Goal: Task Accomplishment & Management: Manage account settings

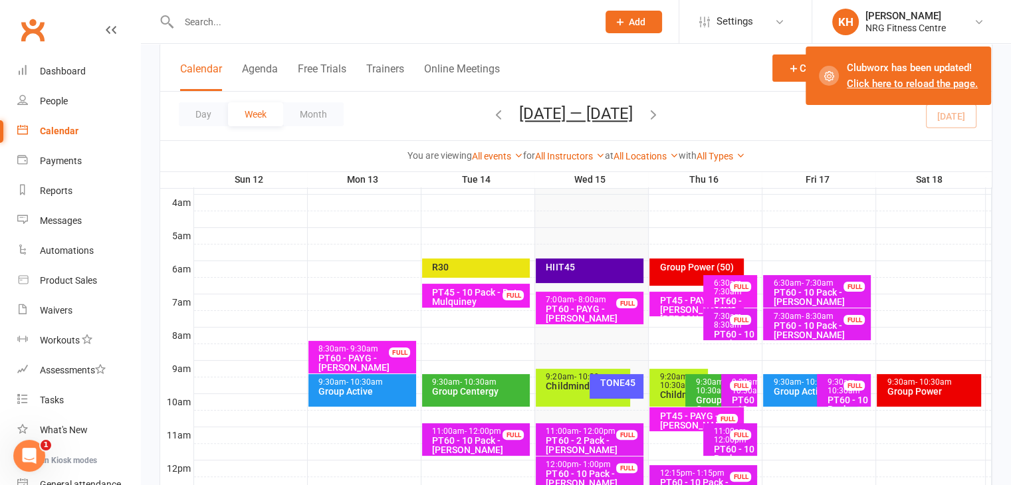
click at [59, 138] on link "Calendar" at bounding box center [78, 131] width 123 height 30
click at [584, 158] on link "All Instructors" at bounding box center [570, 156] width 70 height 11
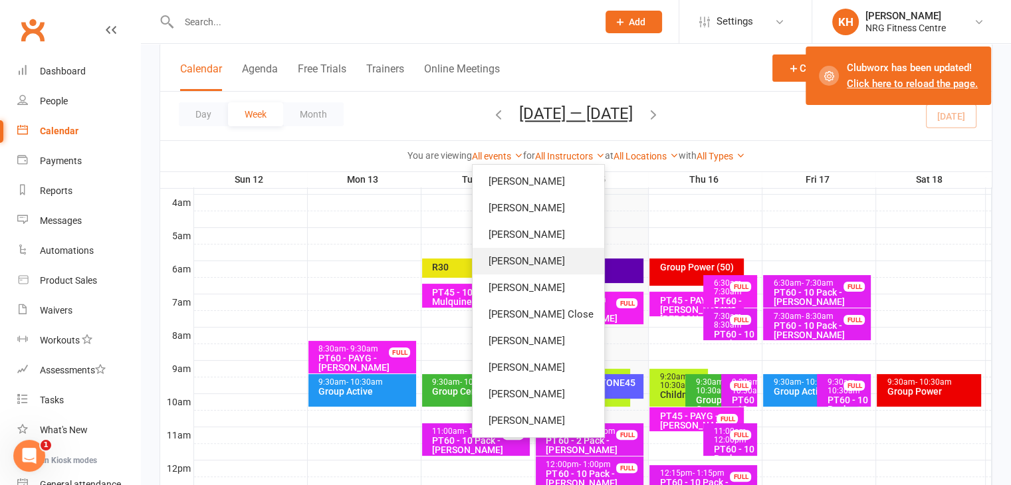
click at [511, 255] on link "[PERSON_NAME]" at bounding box center [539, 261] width 132 height 27
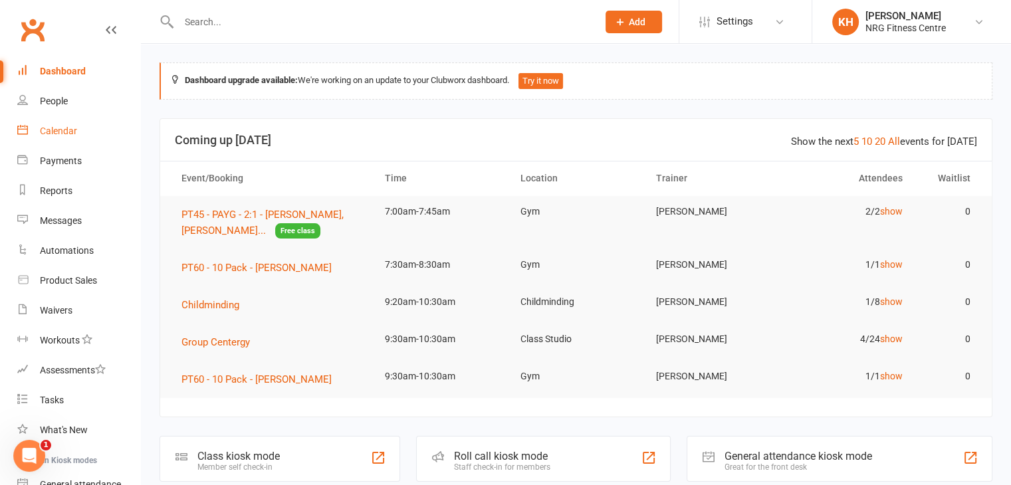
click at [46, 128] on div "Calendar" at bounding box center [58, 131] width 37 height 11
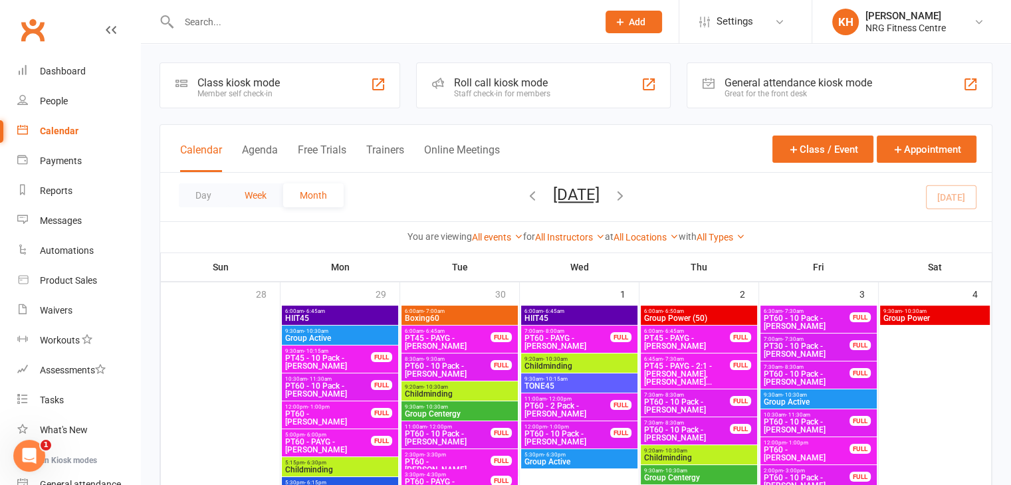
click at [241, 190] on button "Week" at bounding box center [255, 196] width 55 height 24
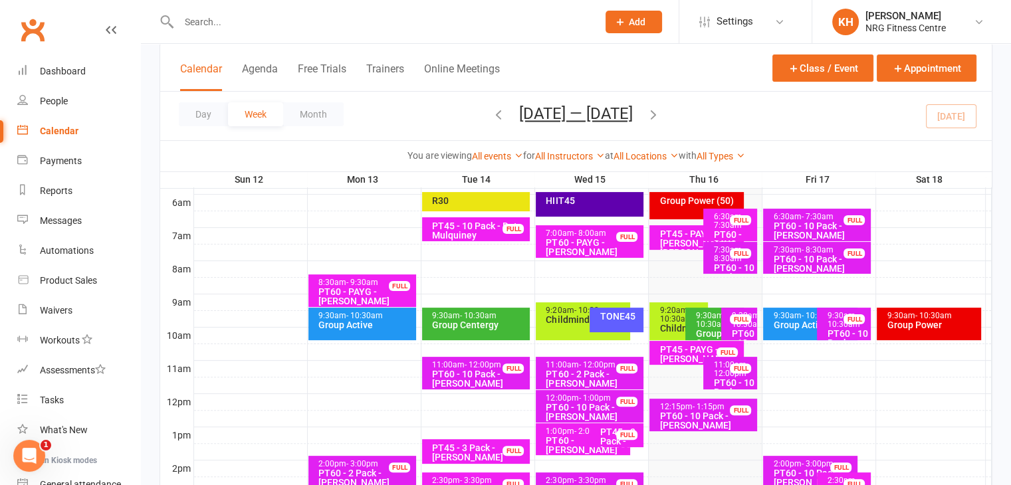
scroll to position [284, 0]
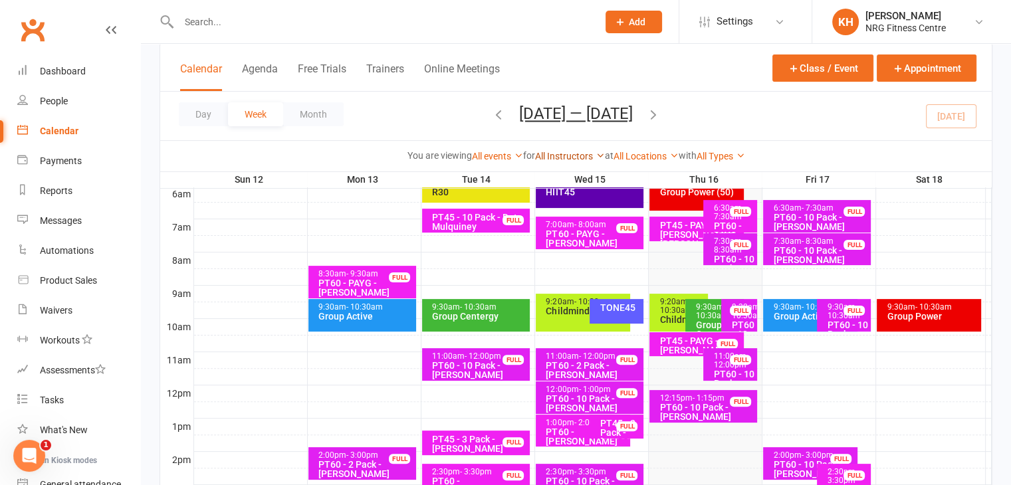
click at [592, 153] on link "All Instructors" at bounding box center [570, 156] width 70 height 11
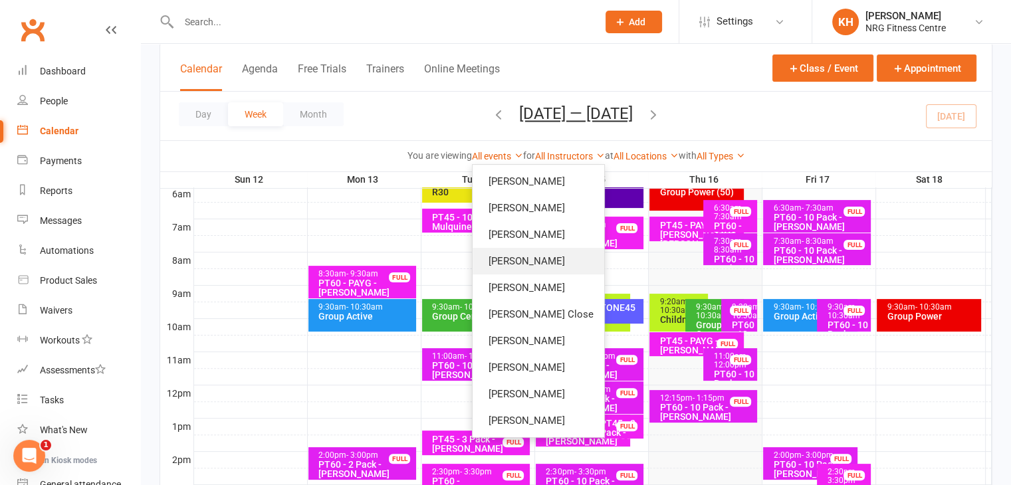
click at [516, 256] on link "[PERSON_NAME]" at bounding box center [539, 261] width 132 height 27
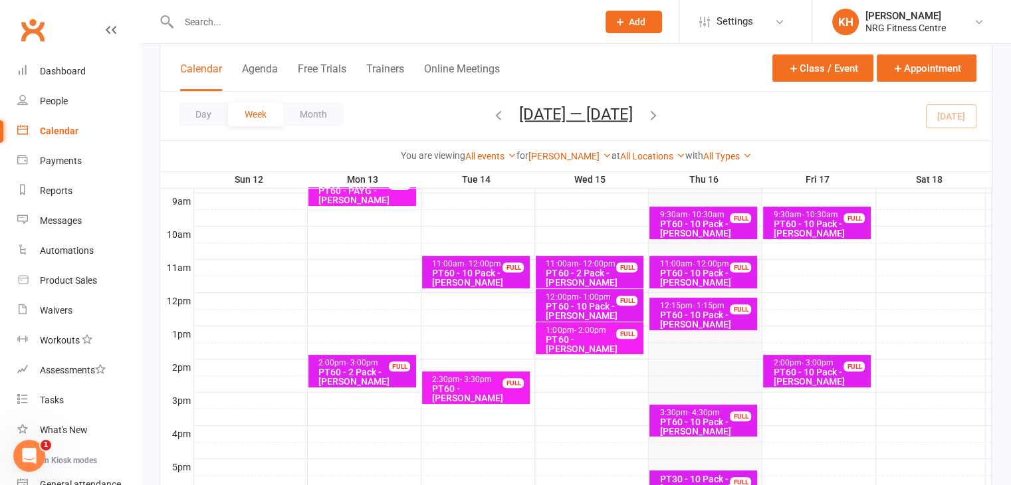
scroll to position [392, 0]
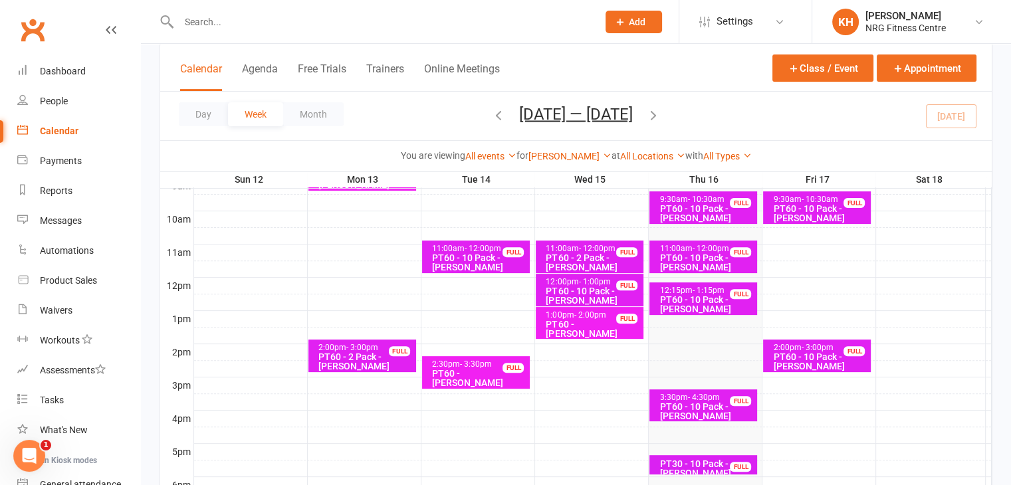
click at [683, 301] on div "PT60 - 10 Pack - [PERSON_NAME]" at bounding box center [707, 304] width 96 height 19
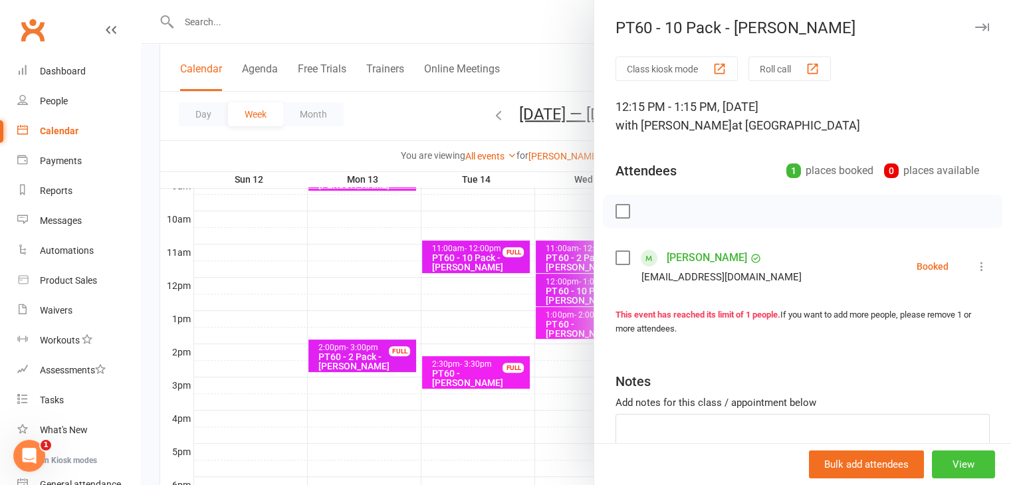
click at [954, 469] on button "View" at bounding box center [963, 465] width 63 height 28
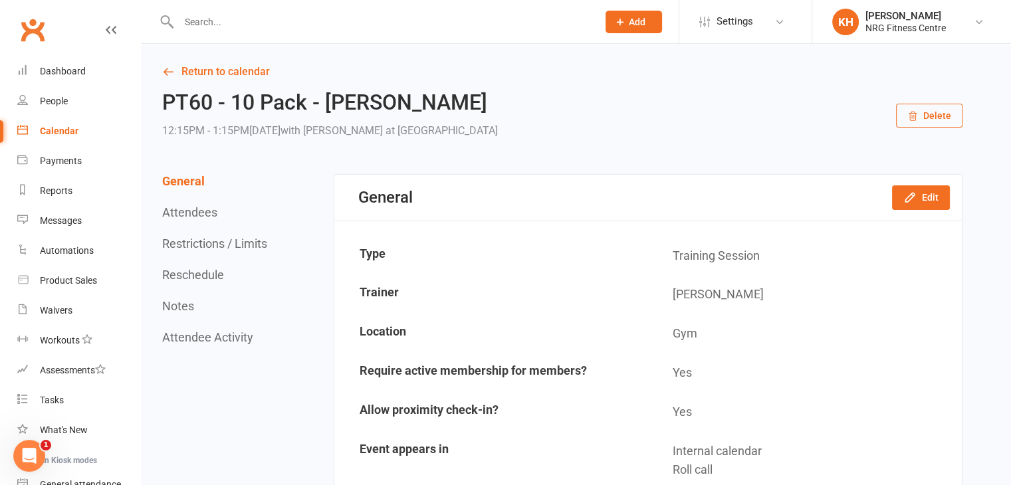
click at [927, 108] on button "Delete" at bounding box center [929, 116] width 66 height 24
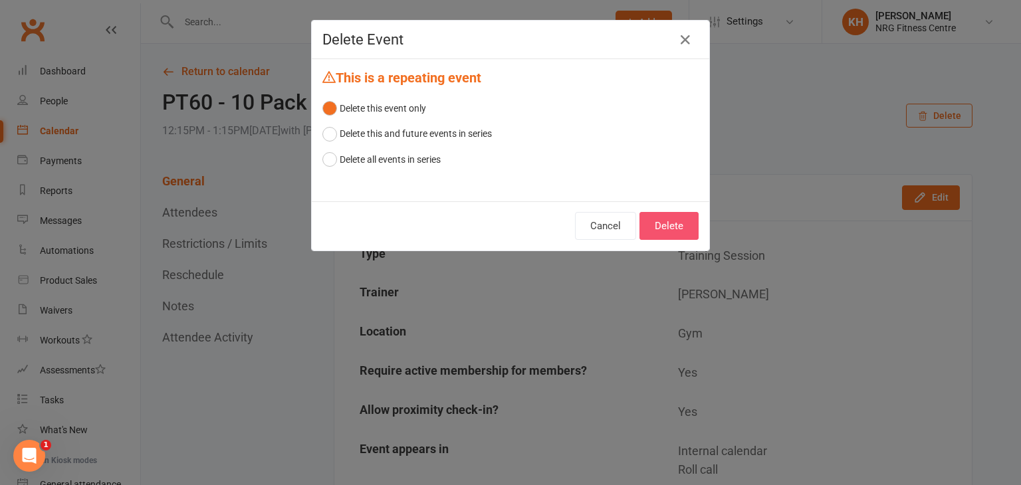
click at [679, 223] on button "Delete" at bounding box center [669, 226] width 59 height 28
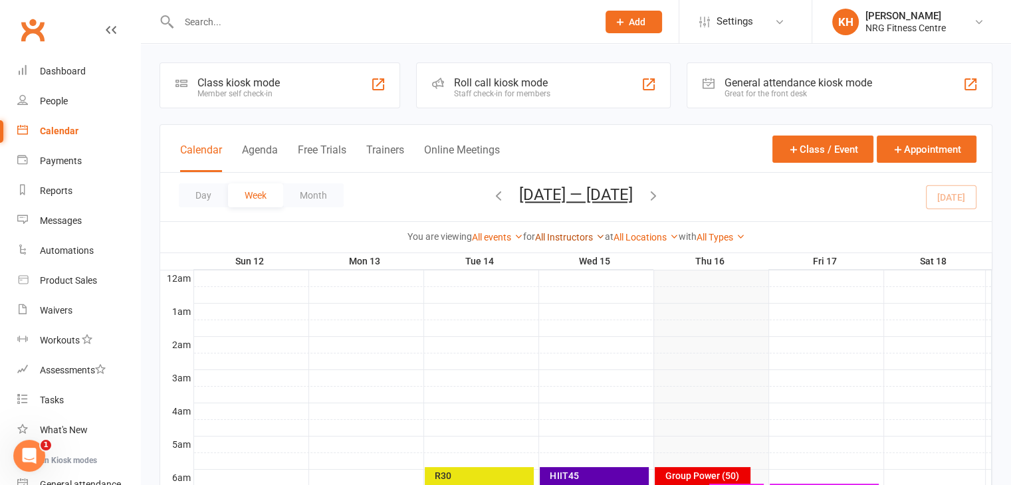
click at [587, 237] on link "All Instructors" at bounding box center [570, 237] width 70 height 11
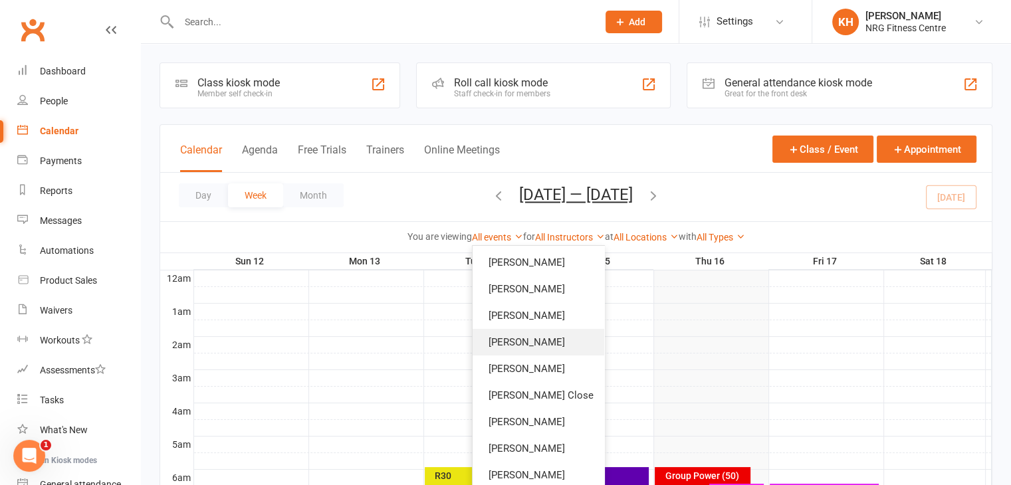
click at [527, 341] on link "[PERSON_NAME]" at bounding box center [539, 342] width 132 height 27
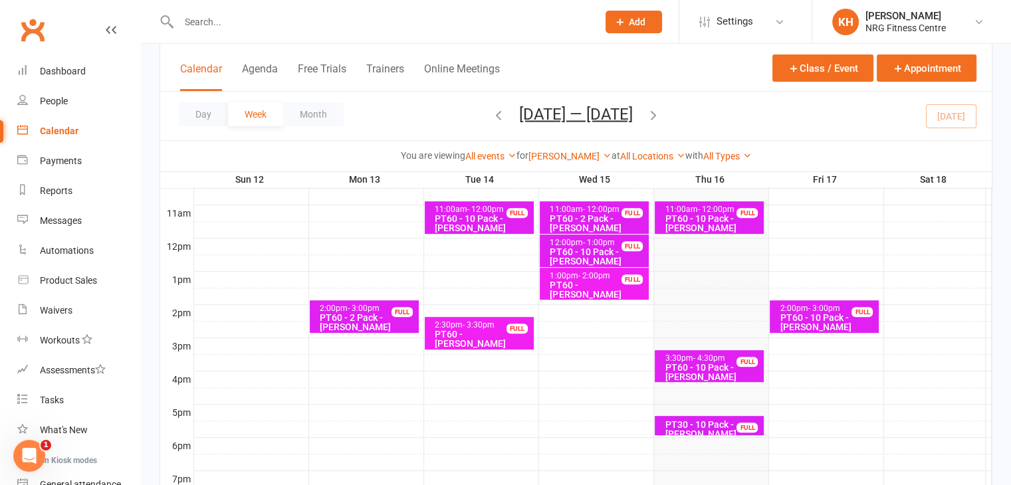
scroll to position [432, 0]
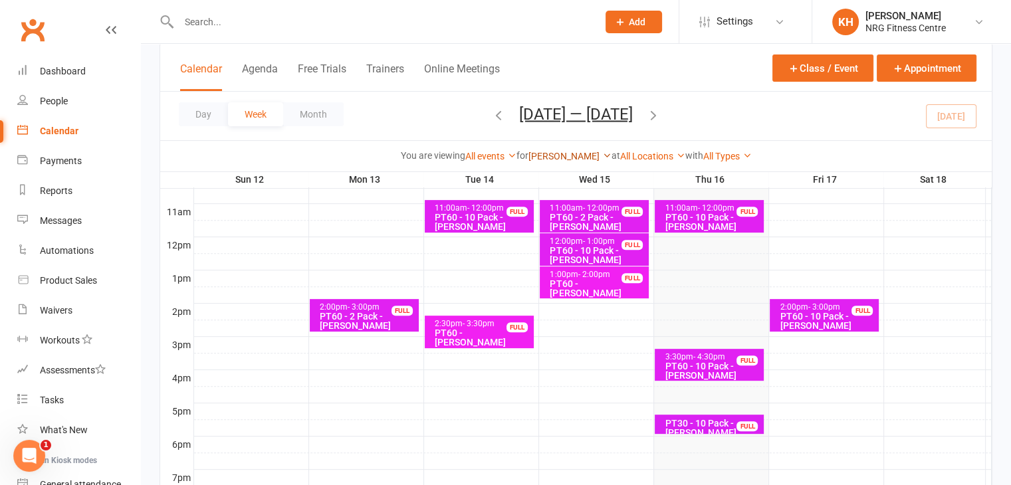
click at [582, 156] on link "[PERSON_NAME]" at bounding box center [570, 156] width 83 height 11
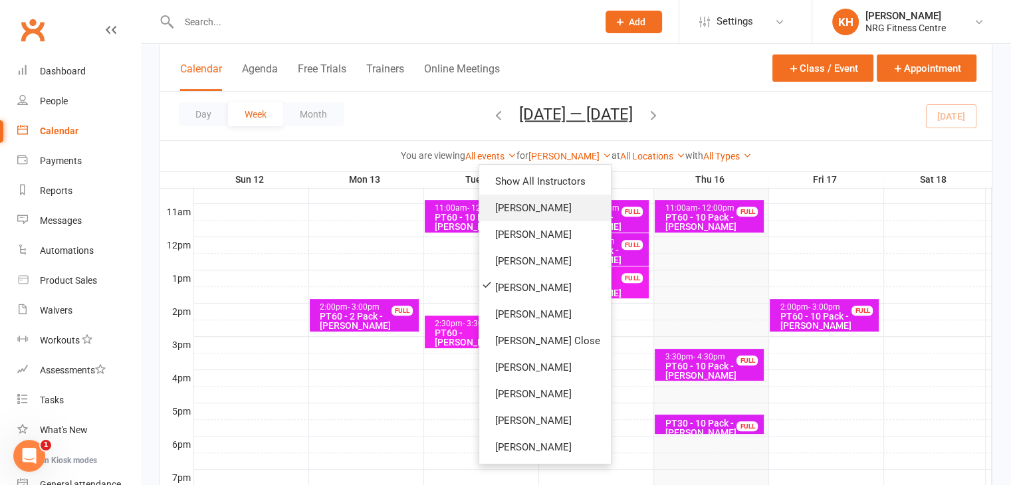
click at [479, 202] on link "[PERSON_NAME]" at bounding box center [545, 208] width 132 height 27
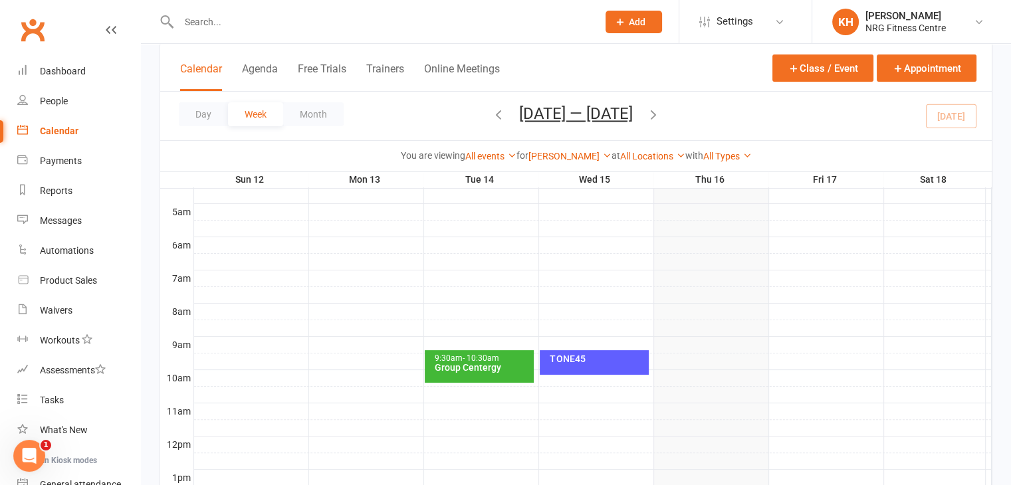
scroll to position [244, 0]
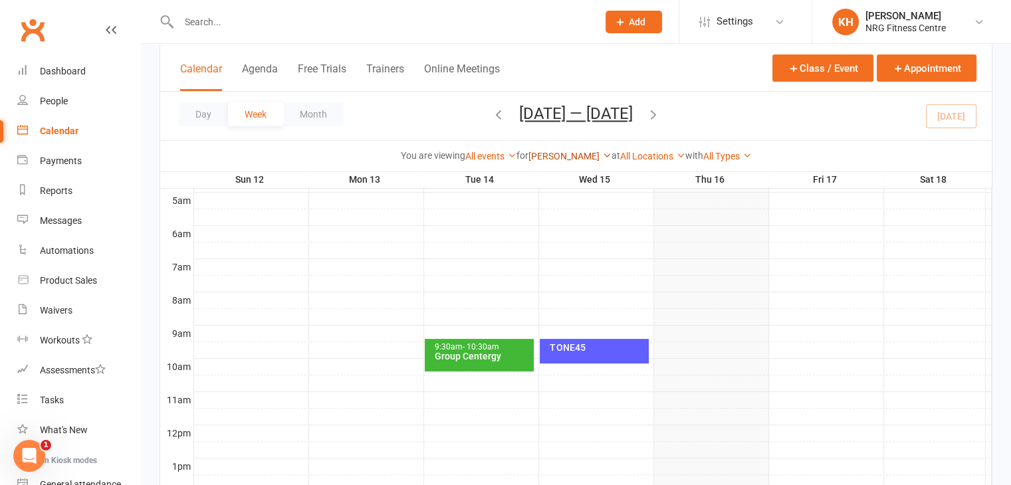
click at [566, 154] on link "[PERSON_NAME]" at bounding box center [570, 156] width 83 height 11
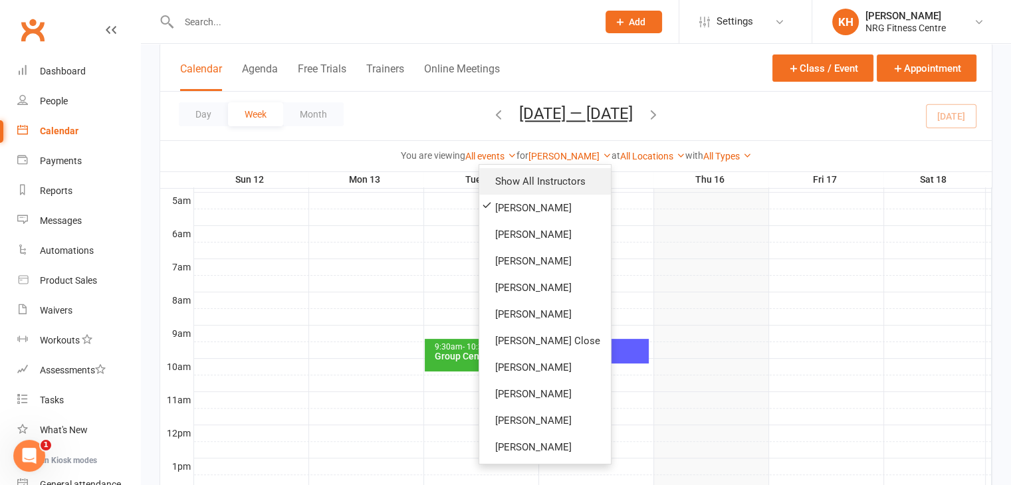
click at [541, 176] on link "Show All Instructors" at bounding box center [545, 181] width 132 height 27
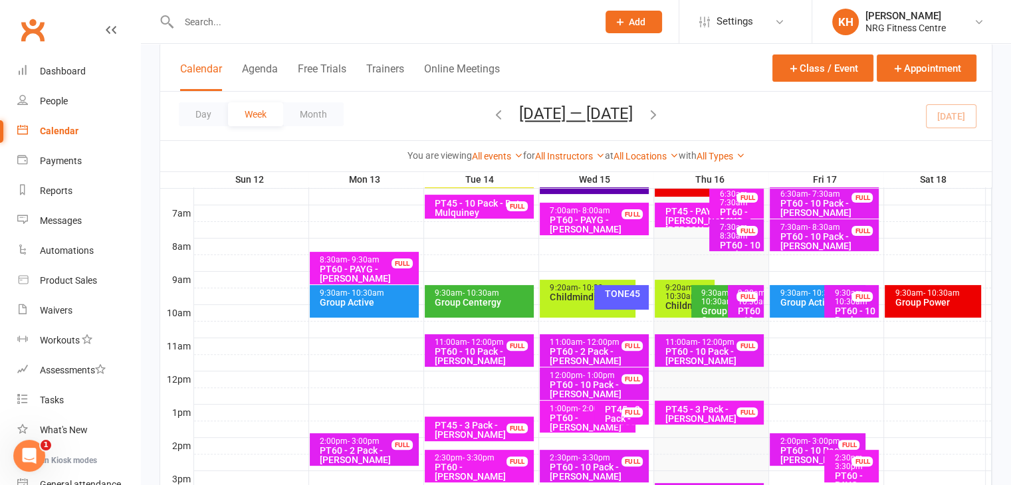
scroll to position [321, 0]
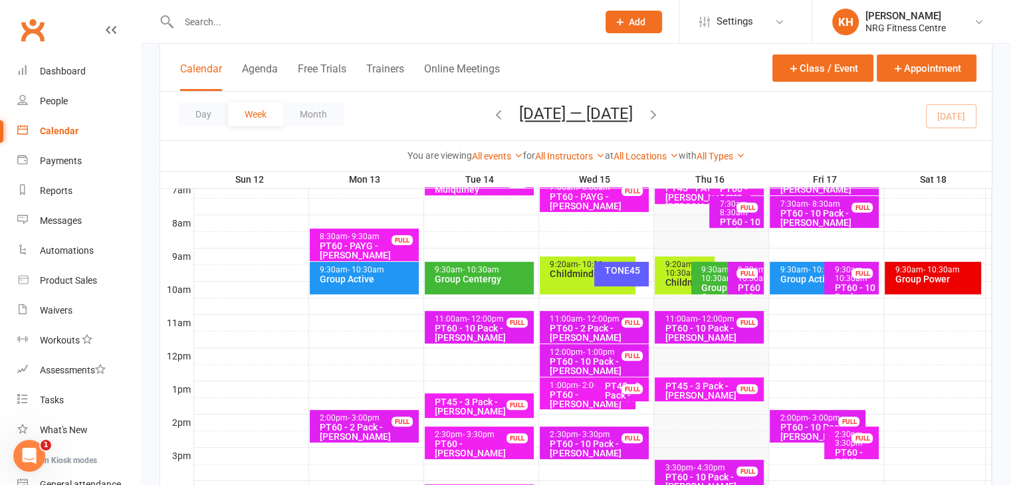
click at [710, 275] on span "- 10:30am" at bounding box center [717, 274] width 33 height 18
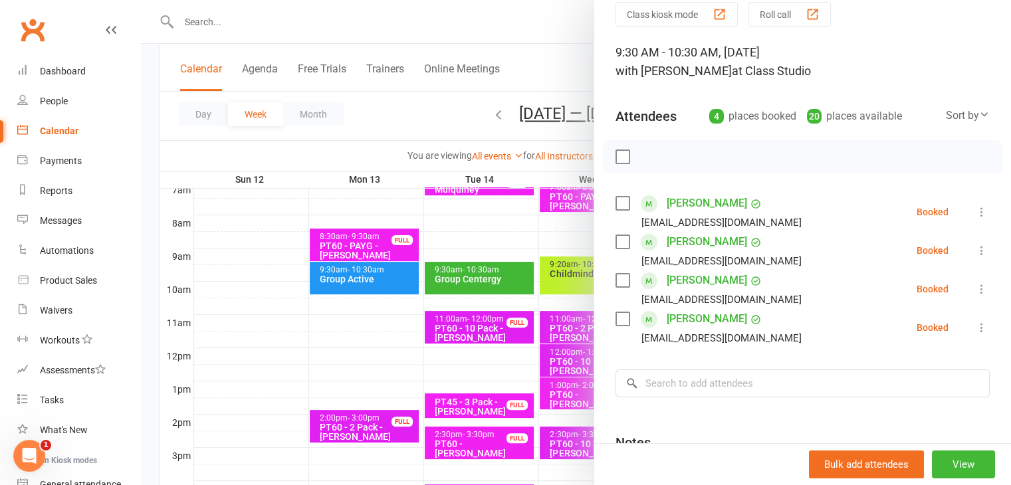
scroll to position [71, 0]
